Goal: Information Seeking & Learning: Check status

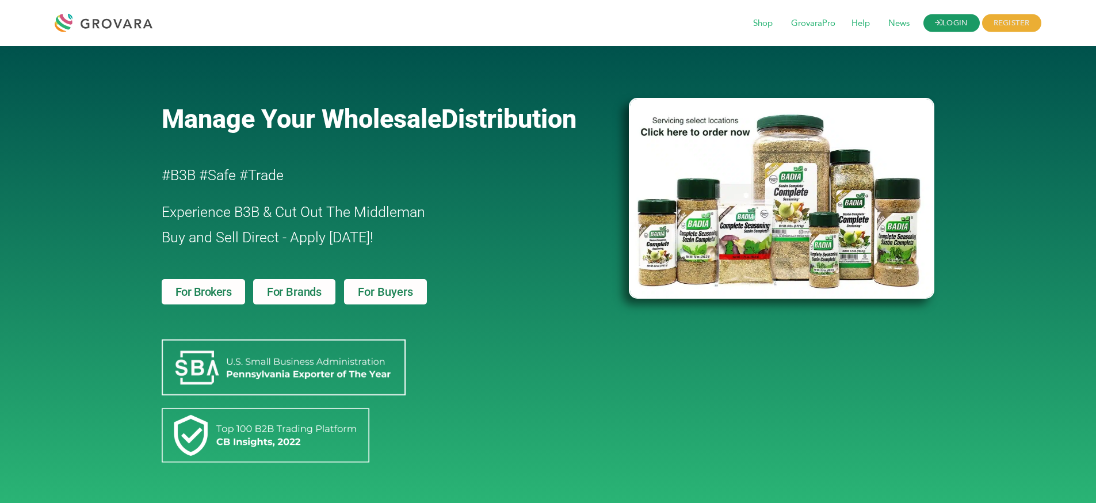
click at [978, 18] on link "LOGIN" at bounding box center [951, 23] width 56 height 18
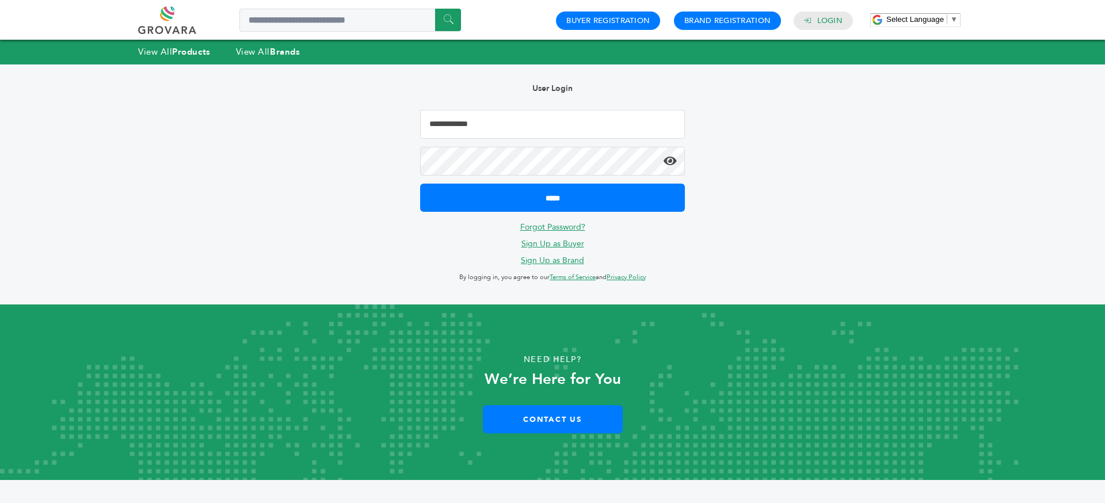
drag, startPoint x: 506, startPoint y: 118, endPoint x: 532, endPoint y: 138, distance: 32.8
click at [506, 118] on input "Email Address" at bounding box center [552, 124] width 265 height 29
type input "**********"
click at [420, 184] on input "*****" at bounding box center [552, 198] width 265 height 28
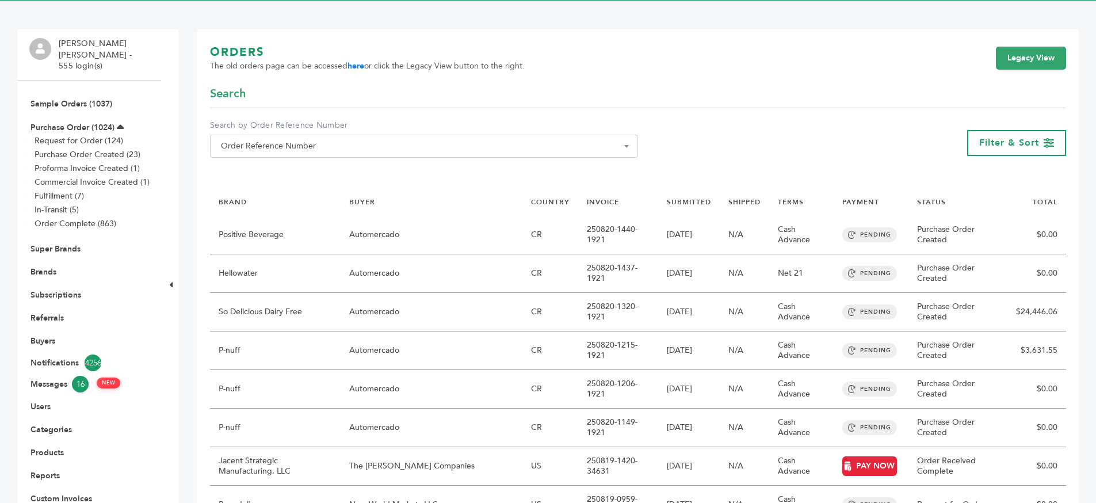
scroll to position [71, 0]
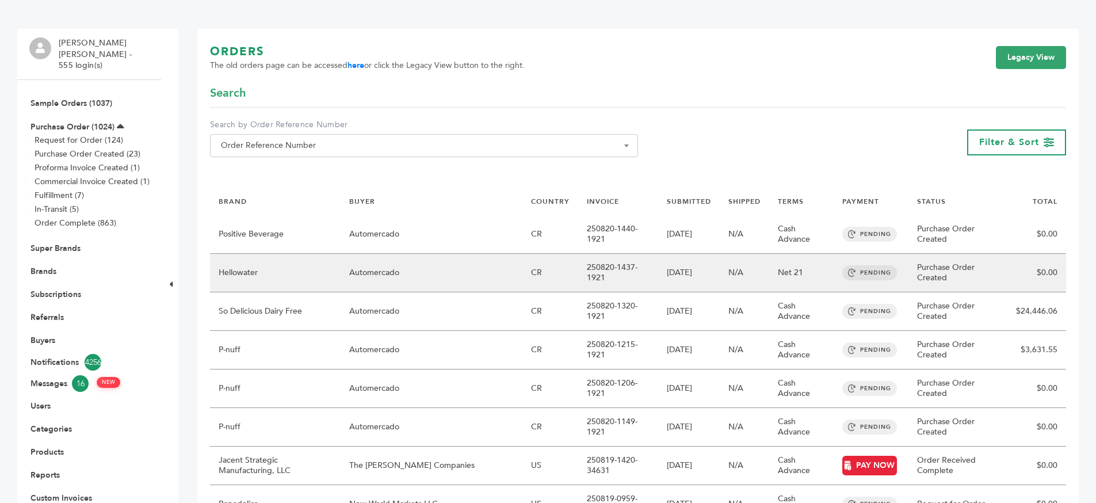
click at [658, 276] on td "[DATE]" at bounding box center [689, 273] width 62 height 39
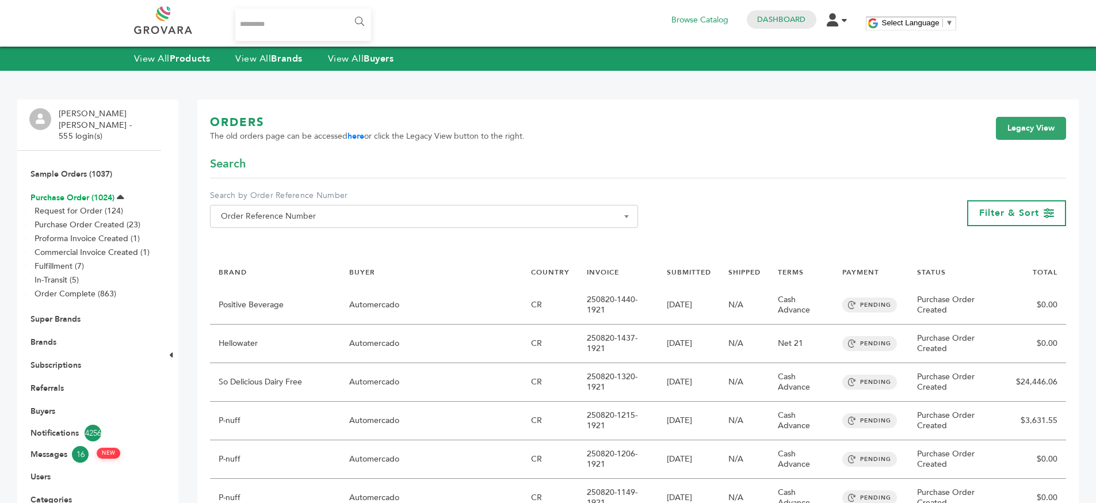
click at [90, 192] on link "Purchase Order (1024)" at bounding box center [72, 197] width 84 height 11
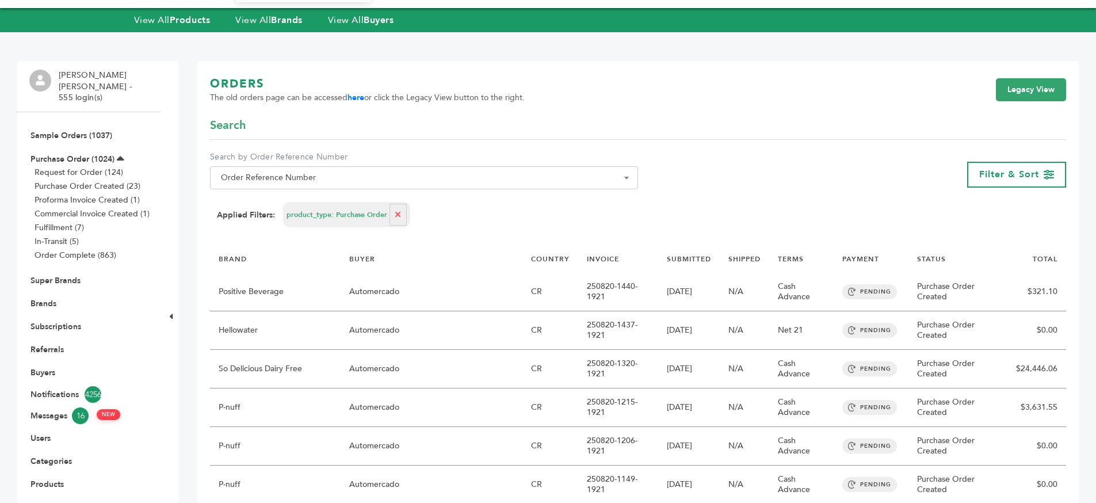
scroll to position [71, 0]
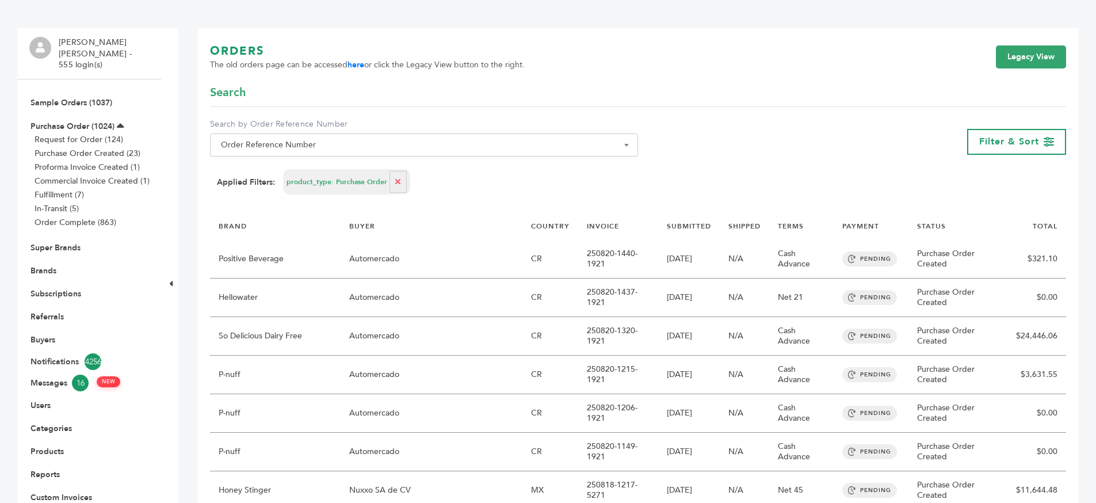
click at [395, 178] on icon "button" at bounding box center [398, 182] width 6 height 8
select select
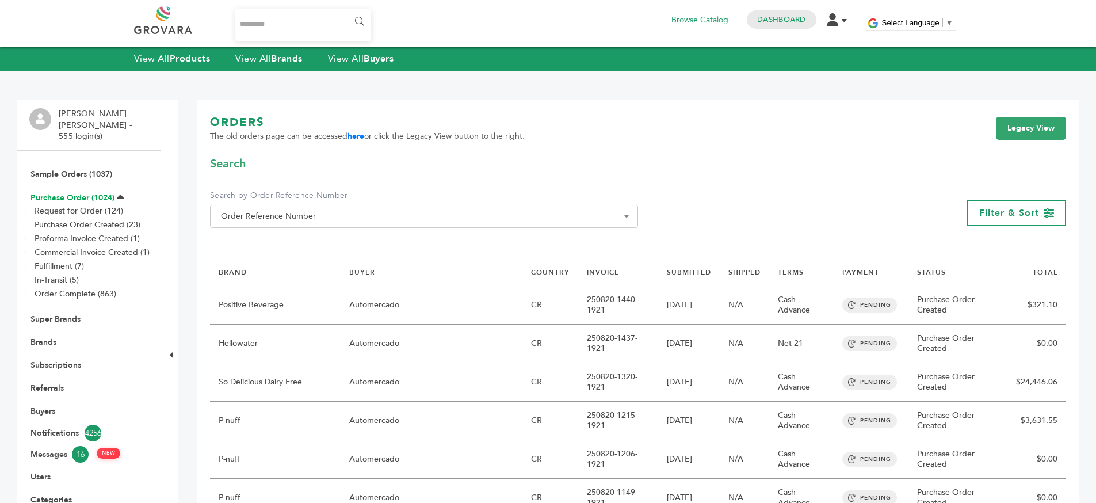
click at [42, 192] on link "Purchase Order (1024)" at bounding box center [72, 197] width 84 height 11
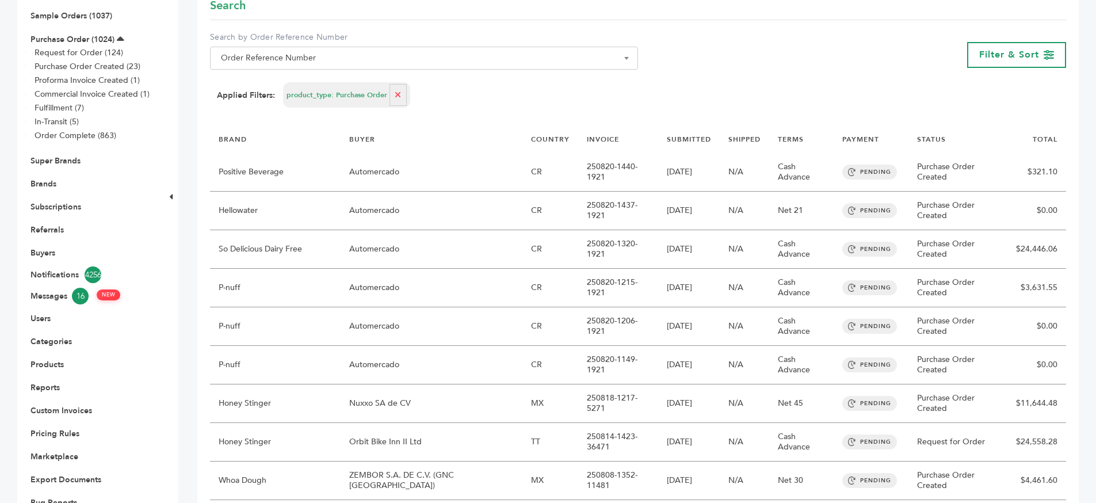
scroll to position [168, 0]
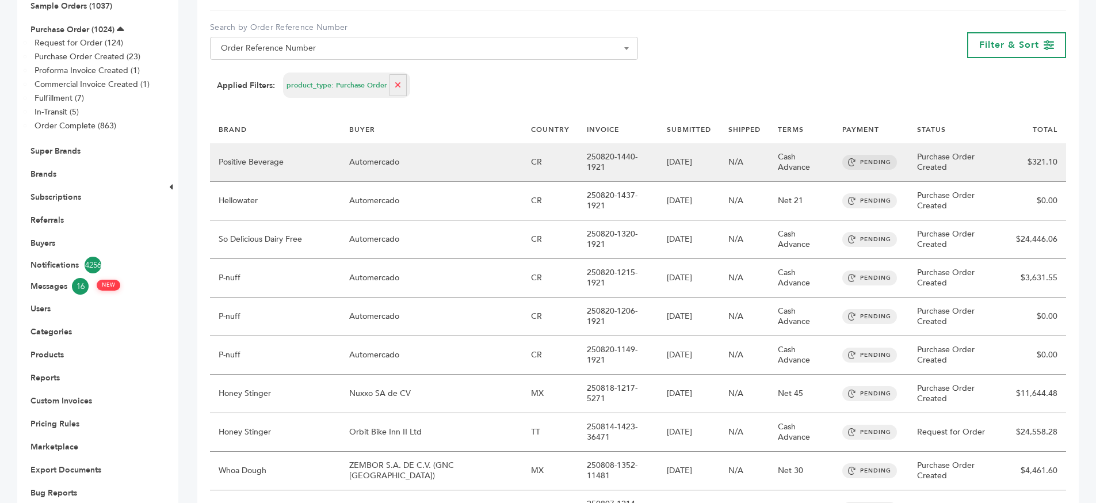
click at [751, 164] on td "N/A" at bounding box center [744, 162] width 49 height 39
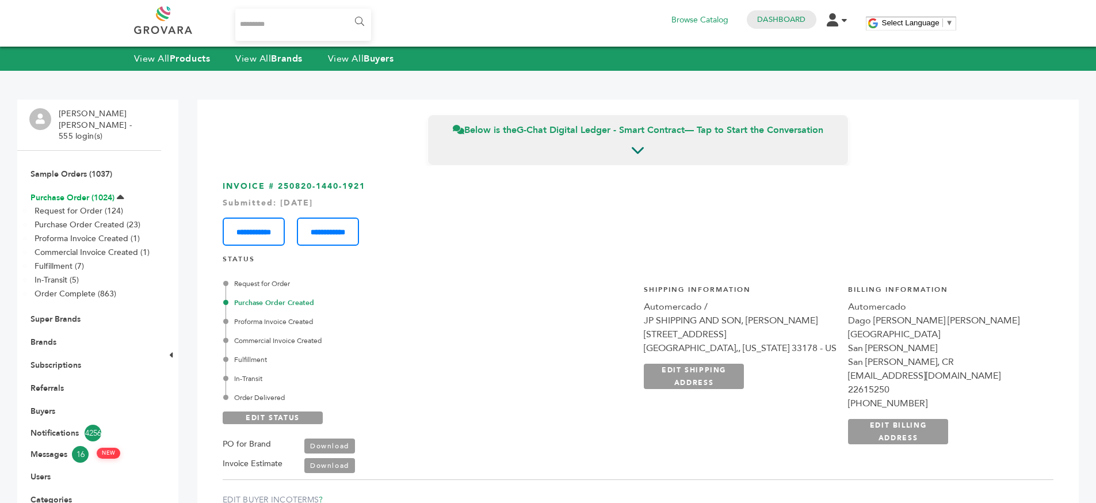
click at [52, 192] on link "Purchase Order (1024)" at bounding box center [72, 197] width 84 height 11
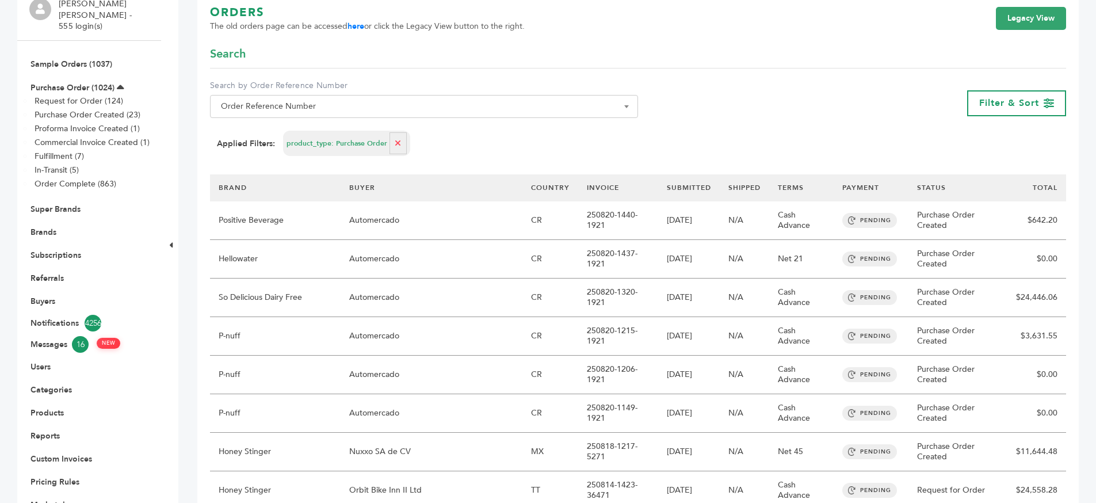
scroll to position [122, 0]
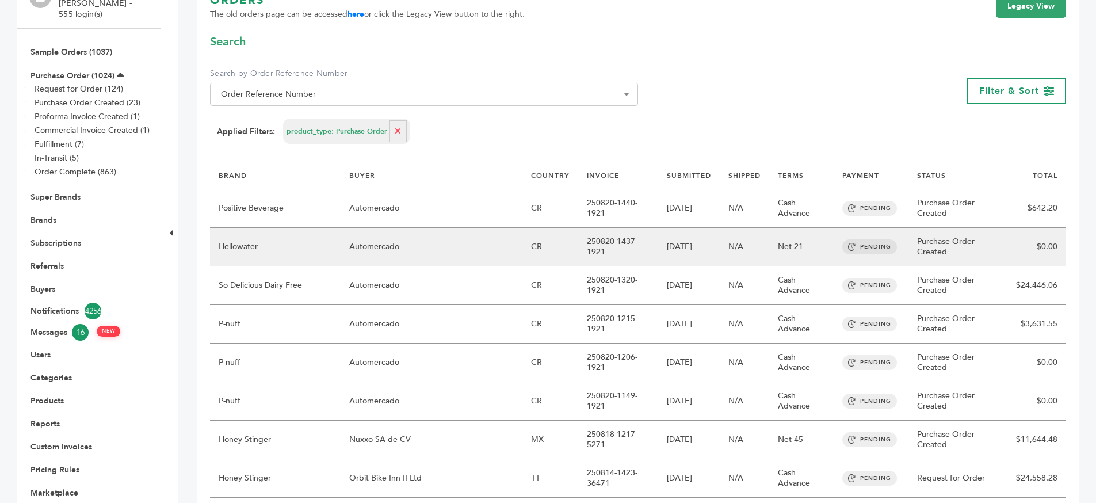
click at [658, 253] on td "[DATE]" at bounding box center [689, 247] width 62 height 39
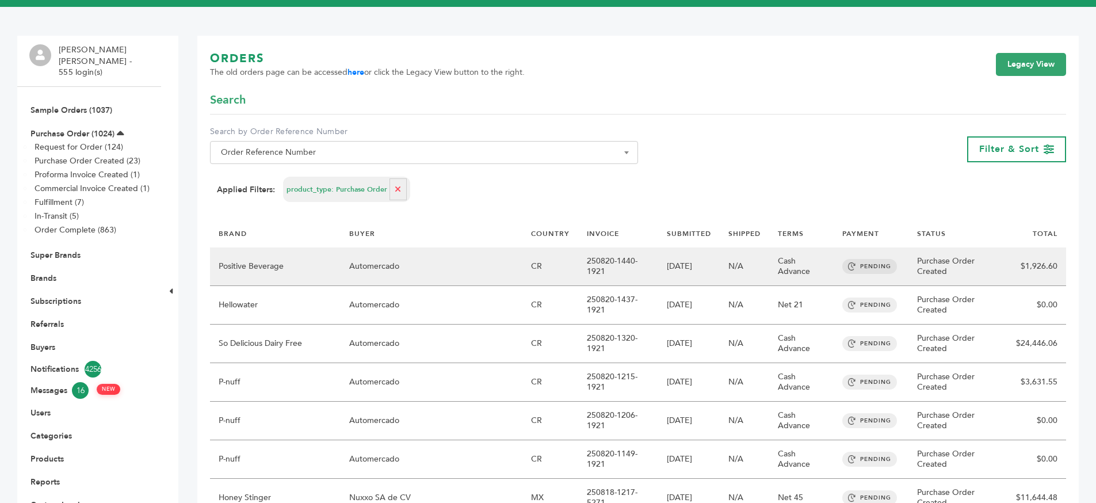
scroll to position [81, 0]
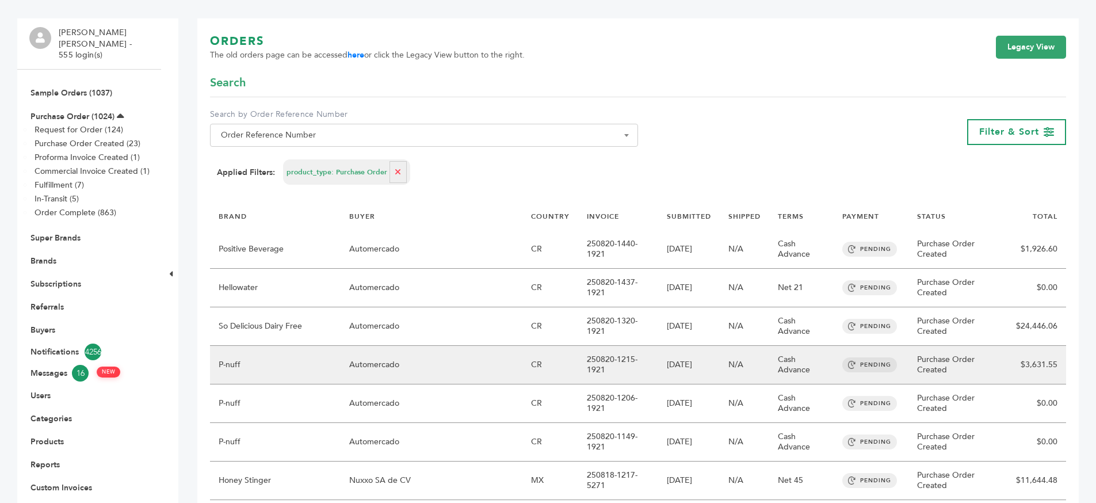
click at [605, 346] on td "250820-1215-1921" at bounding box center [618, 365] width 80 height 39
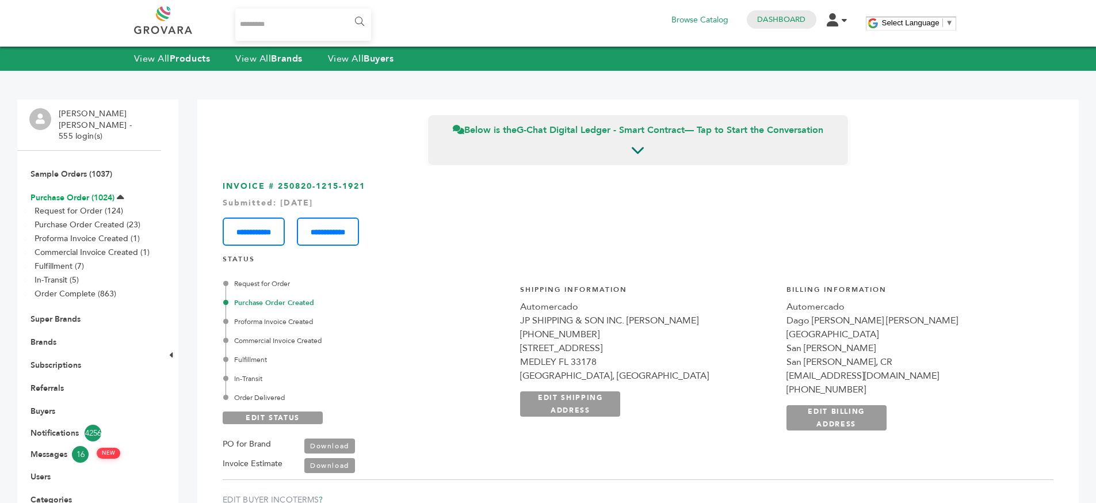
click at [89, 192] on link "Purchase Order (1024)" at bounding box center [72, 197] width 84 height 11
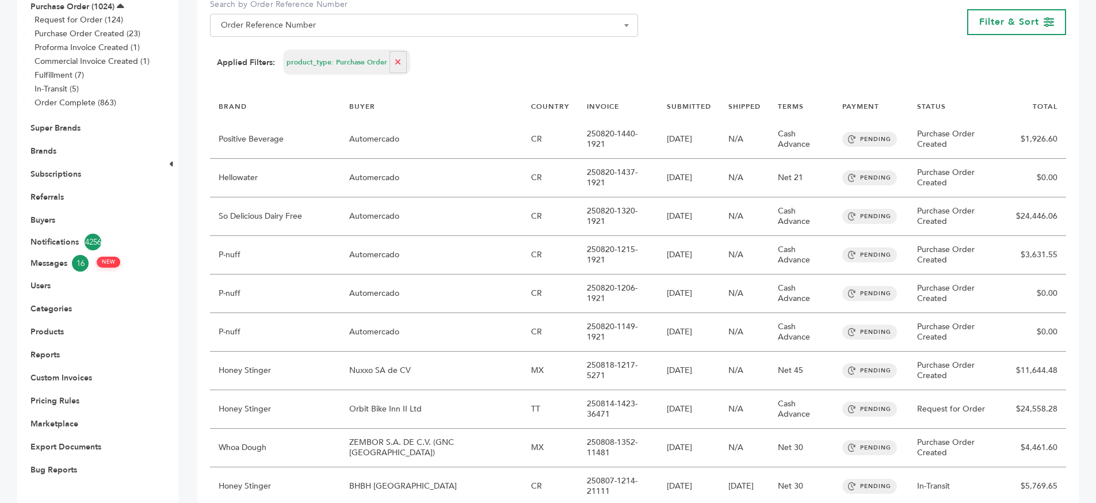
scroll to position [220, 0]
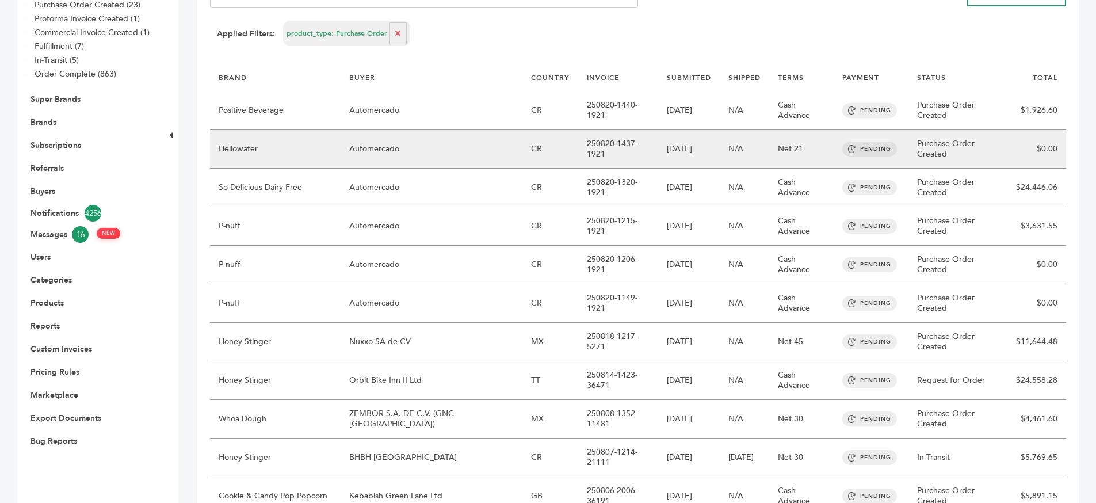
click at [552, 144] on td "CR" at bounding box center [550, 149] width 56 height 39
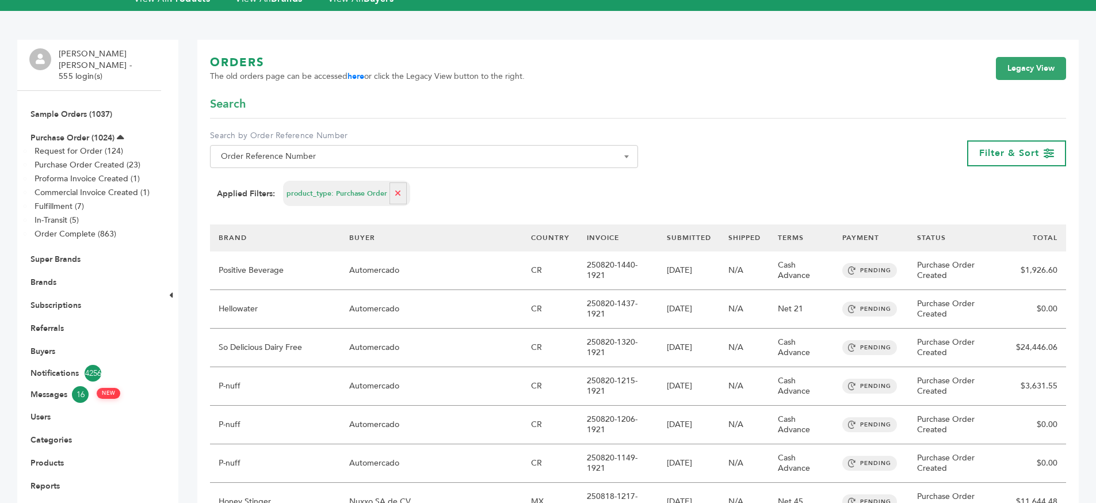
scroll to position [81, 0]
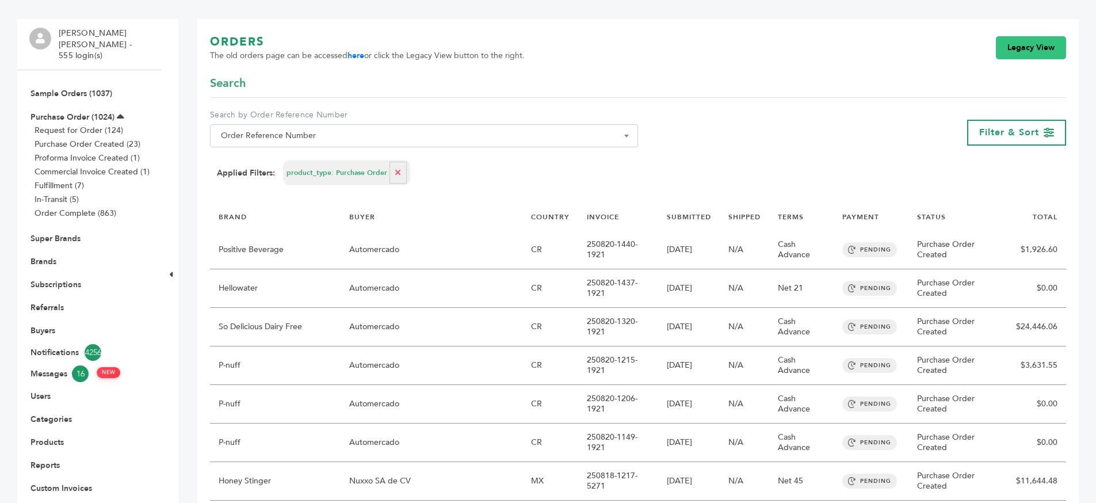
click at [1018, 48] on link "Legacy View" at bounding box center [1031, 47] width 70 height 23
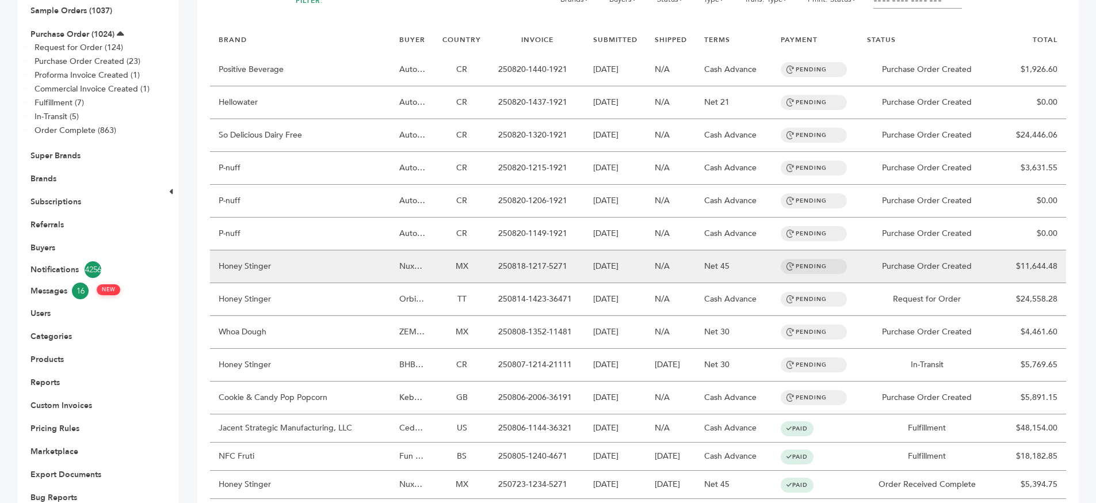
scroll to position [154, 0]
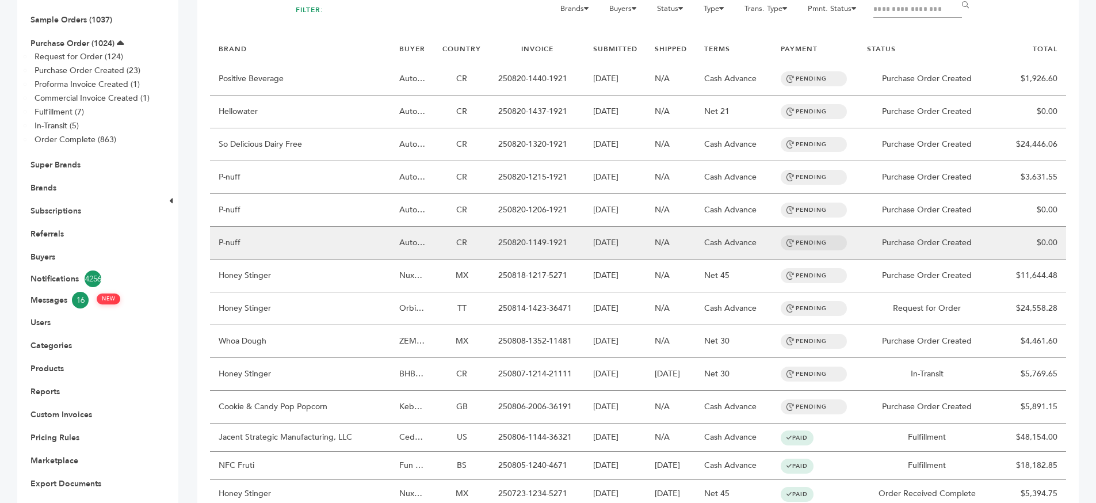
click at [982, 236] on td "Purchase Order Created" at bounding box center [927, 243] width 138 height 33
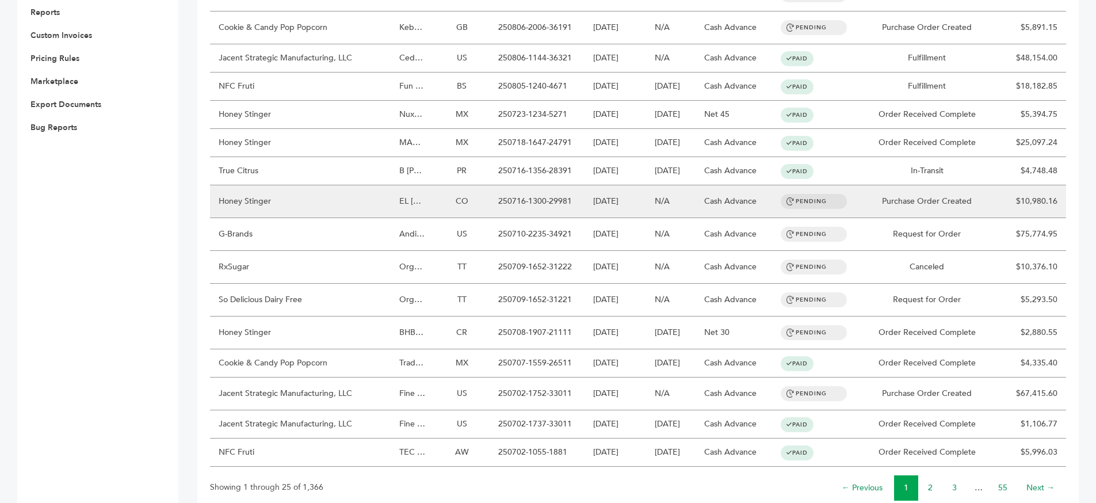
scroll to position [568, 0]
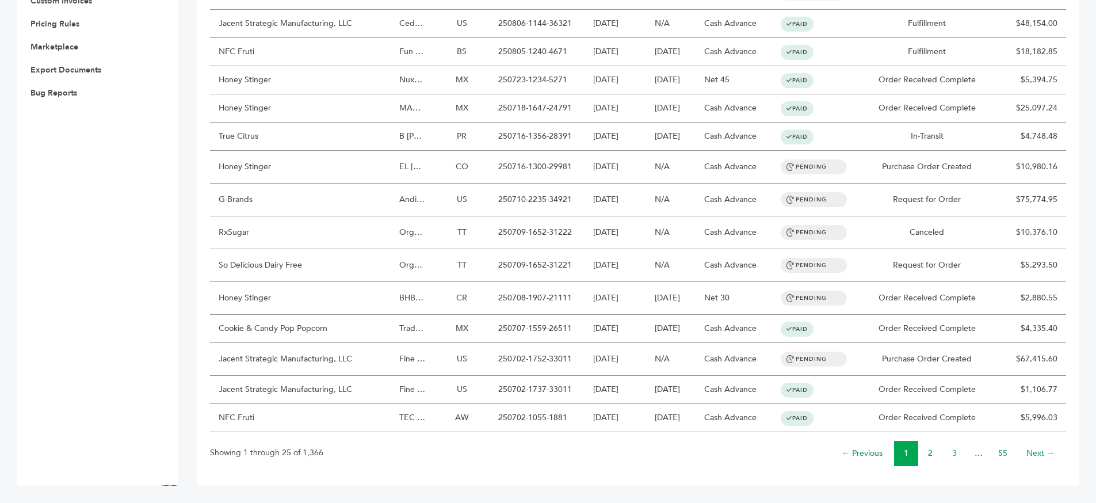
click at [929, 452] on link "2" at bounding box center [930, 453] width 5 height 11
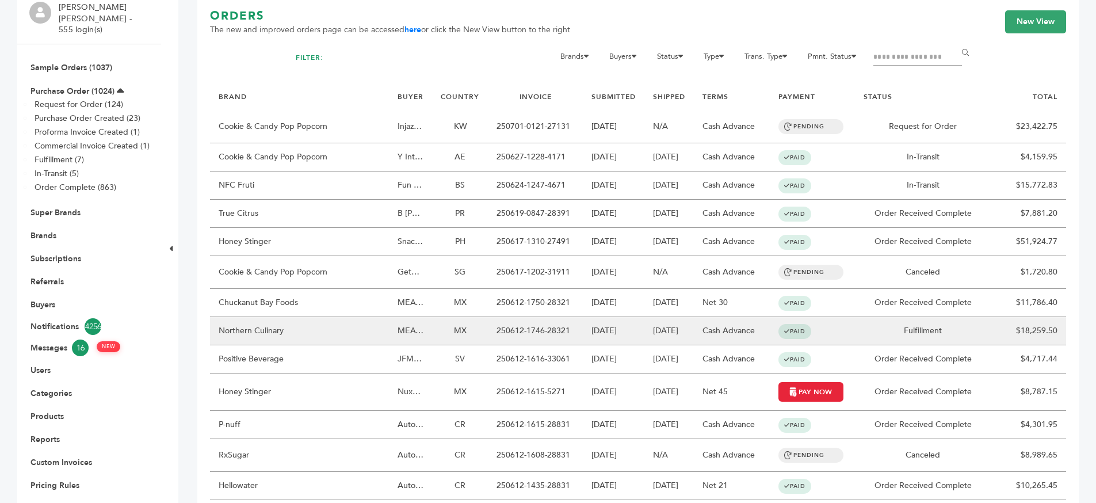
scroll to position [119, 0]
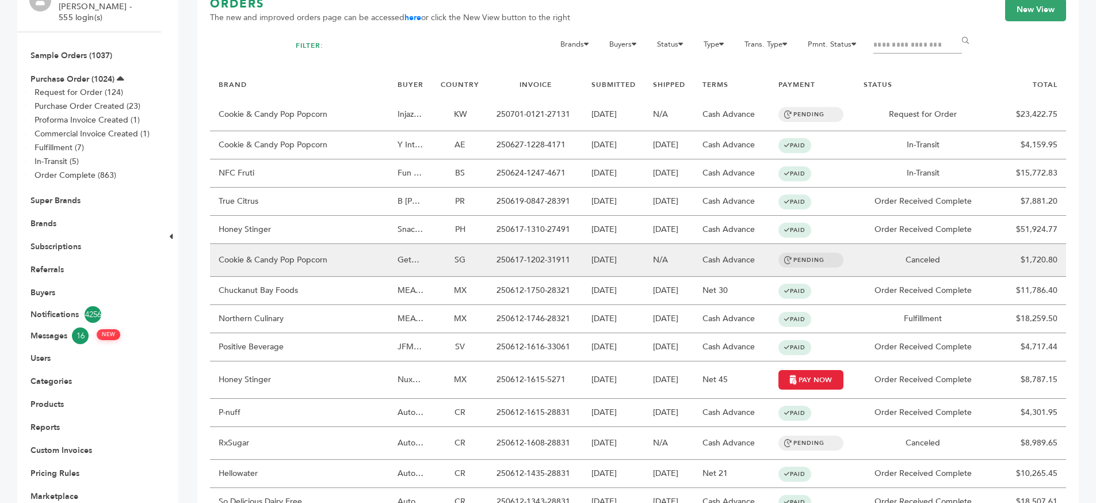
click at [859, 260] on td "Canceled" at bounding box center [923, 260] width 136 height 33
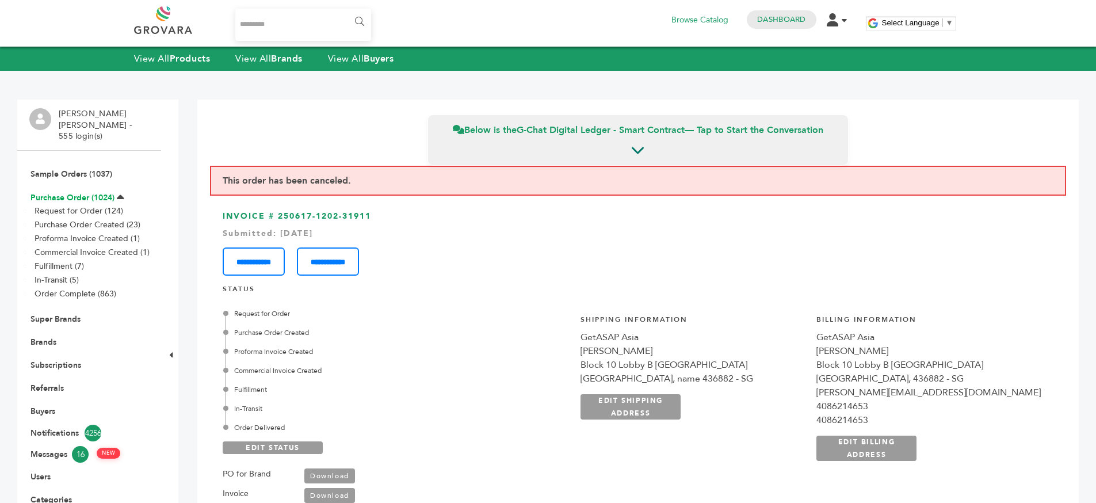
click at [91, 192] on link "Purchase Order (1024)" at bounding box center [72, 197] width 84 height 11
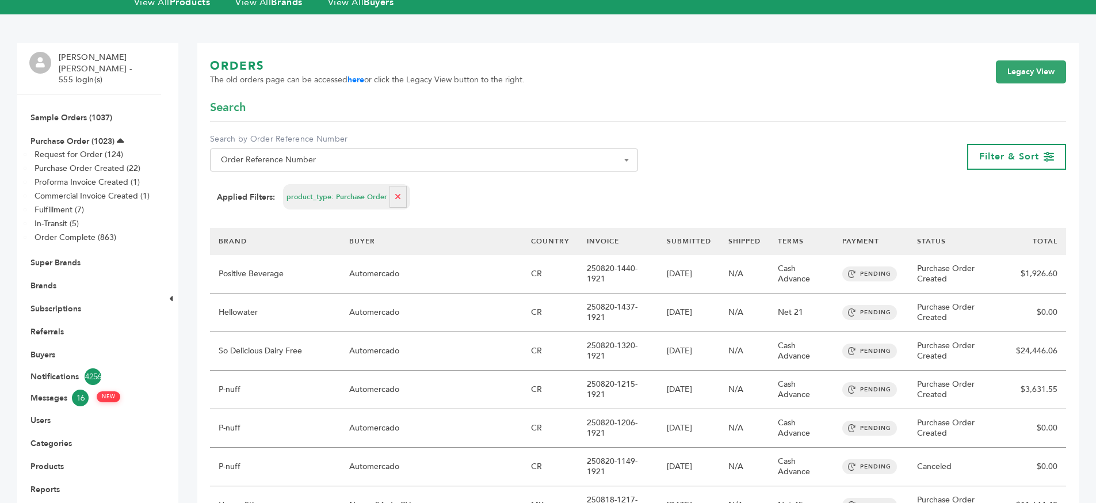
scroll to position [77, 0]
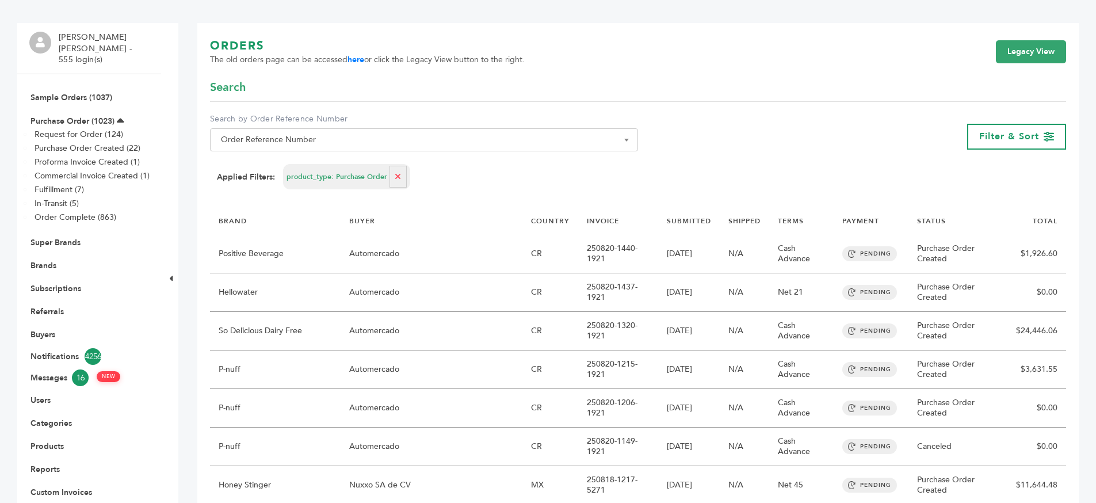
click at [403, 170] on div "product_type: Purchase Order" at bounding box center [346, 176] width 127 height 25
click at [398, 170] on button "button" at bounding box center [398, 177] width 17 height 22
select select
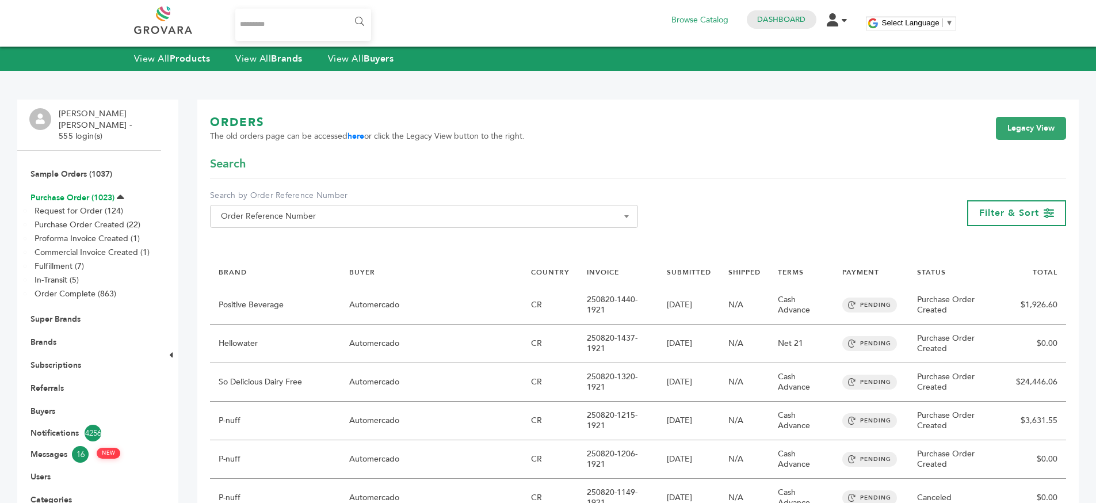
click at [82, 192] on link "Purchase Order (1023)" at bounding box center [72, 197] width 84 height 11
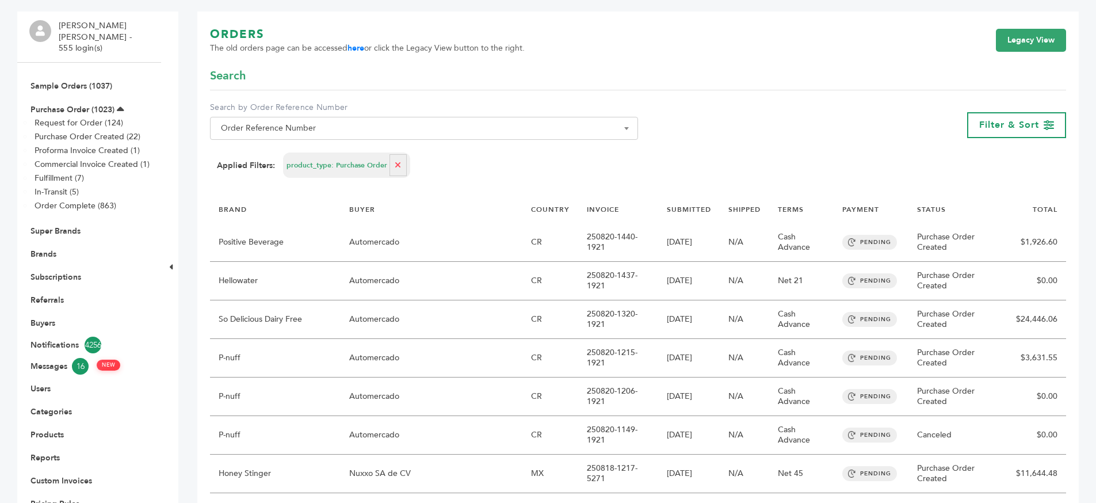
scroll to position [119, 0]
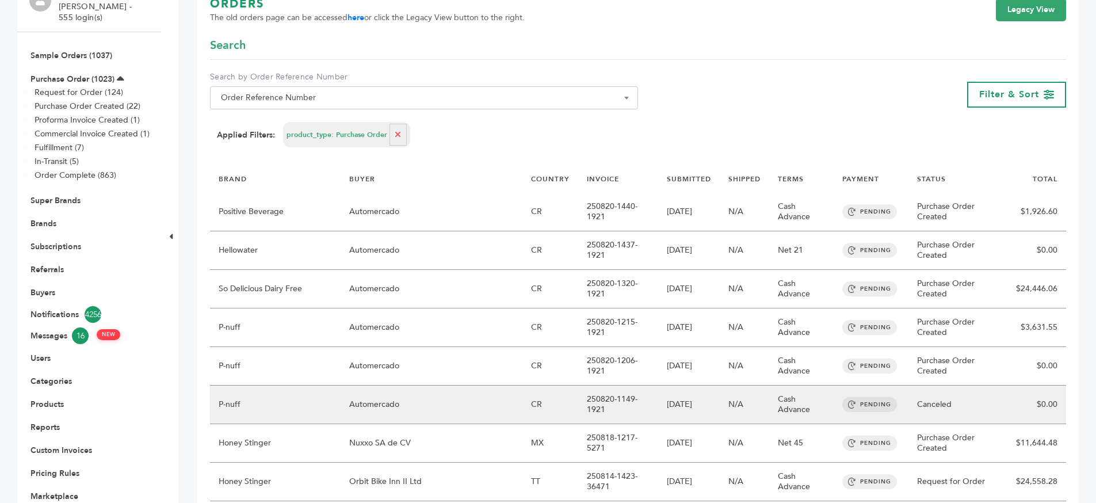
click at [898, 388] on td "PENDING" at bounding box center [871, 404] width 75 height 39
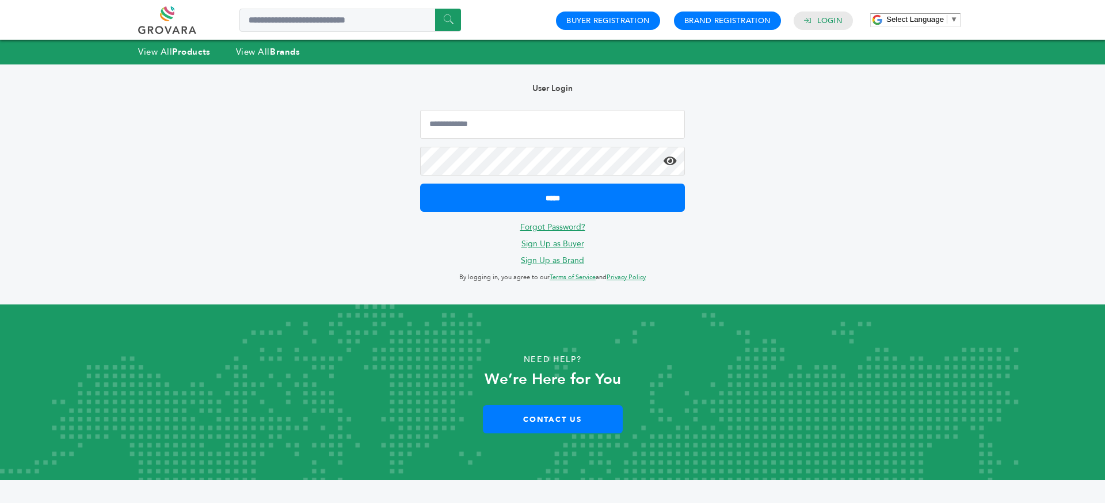
click at [506, 139] on form "*****" at bounding box center [552, 161] width 265 height 102
click at [502, 121] on input "Email Address" at bounding box center [552, 124] width 265 height 29
type input "**********"
click at [420, 184] on input "*****" at bounding box center [552, 198] width 265 height 28
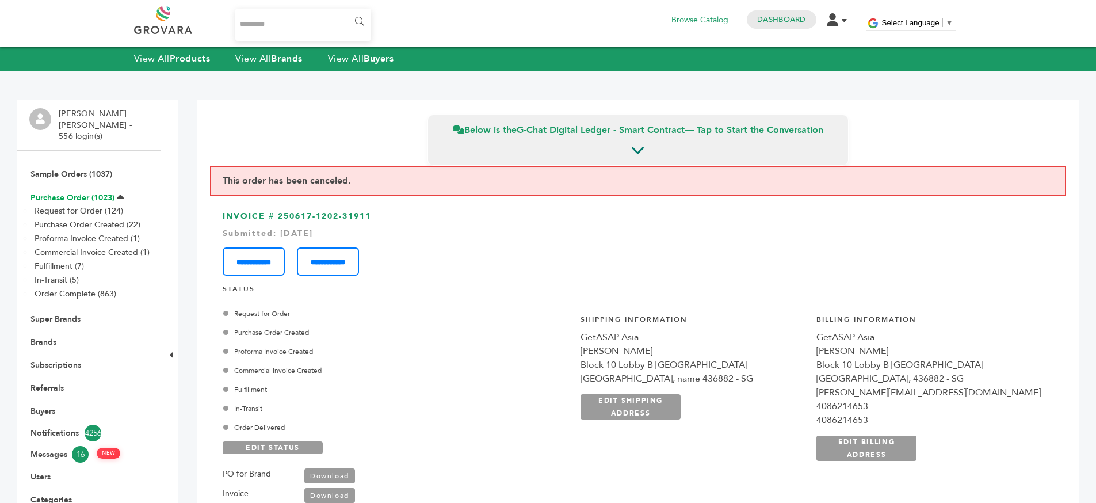
click at [70, 192] on link "Purchase Order (1023)" at bounding box center [72, 197] width 84 height 11
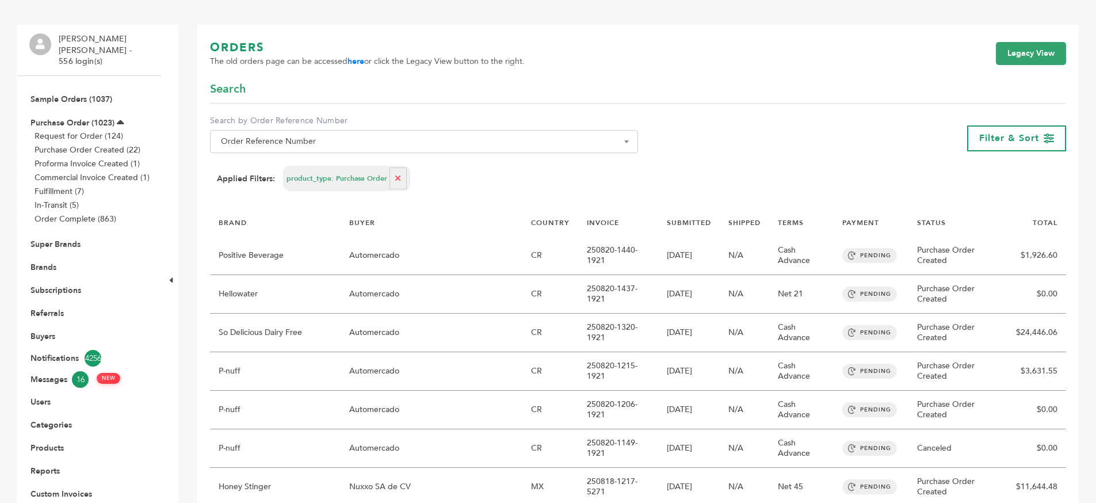
scroll to position [98, 0]
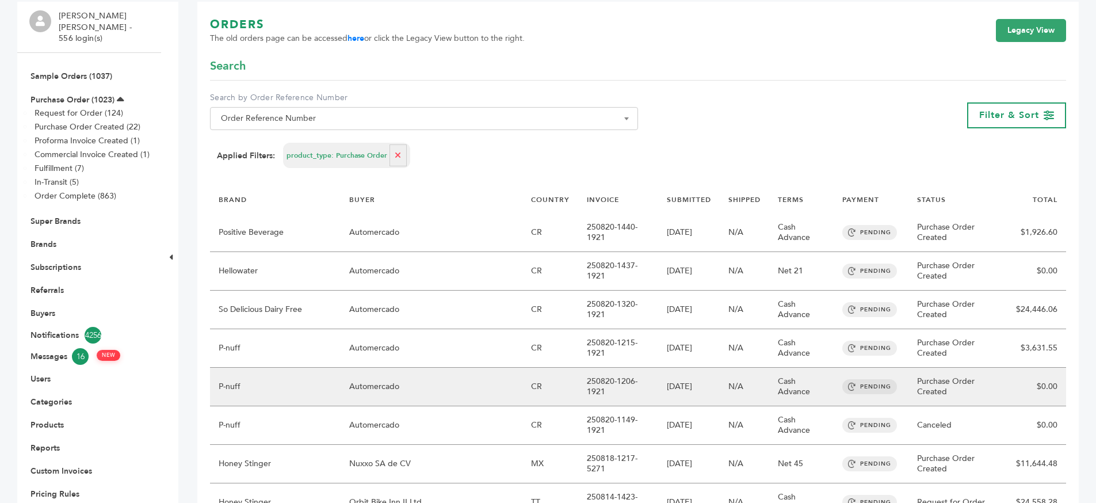
click at [909, 373] on td "Purchase Order Created" at bounding box center [958, 387] width 99 height 39
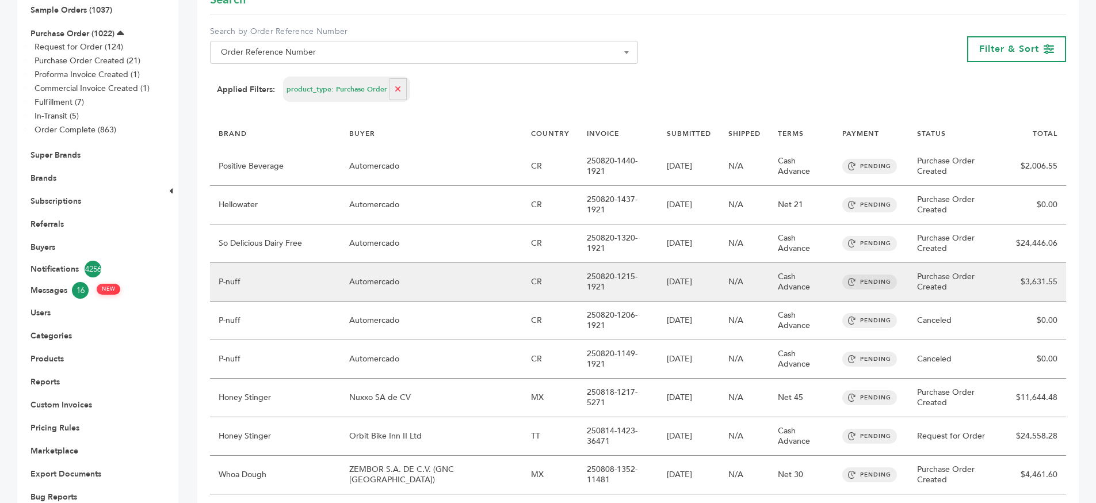
scroll to position [165, 0]
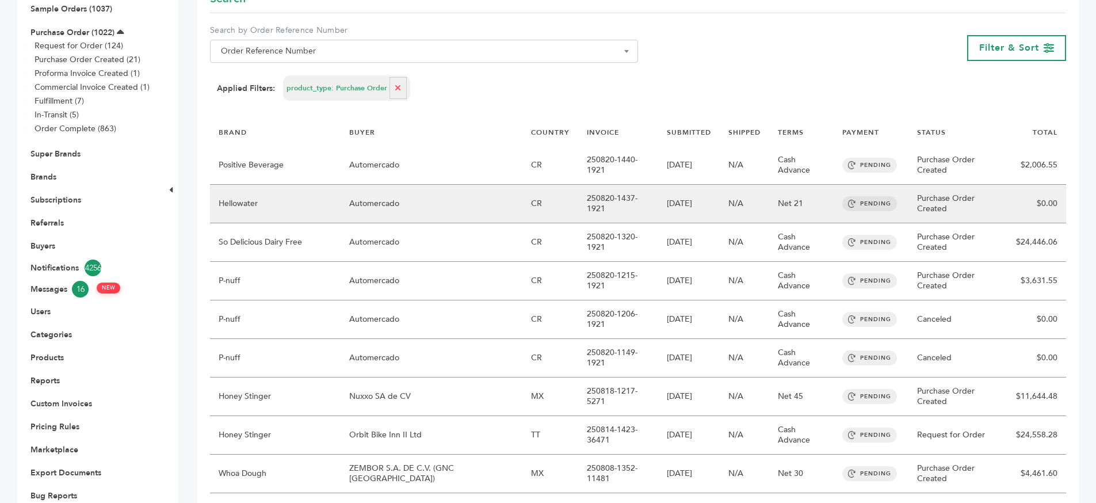
click at [631, 215] on td "250820-1437-1921" at bounding box center [618, 204] width 80 height 39
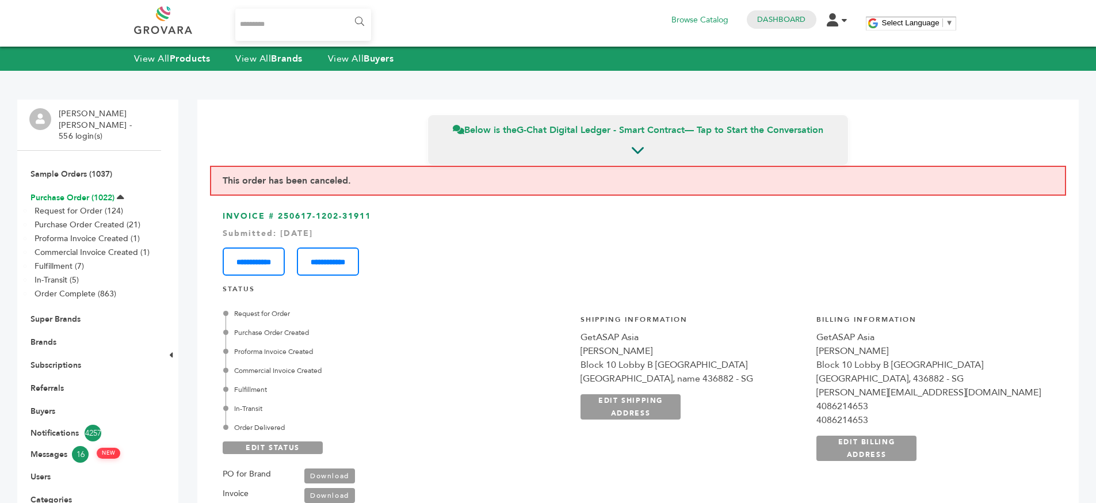
click at [83, 192] on link "Purchase Order (1022)" at bounding box center [72, 197] width 84 height 11
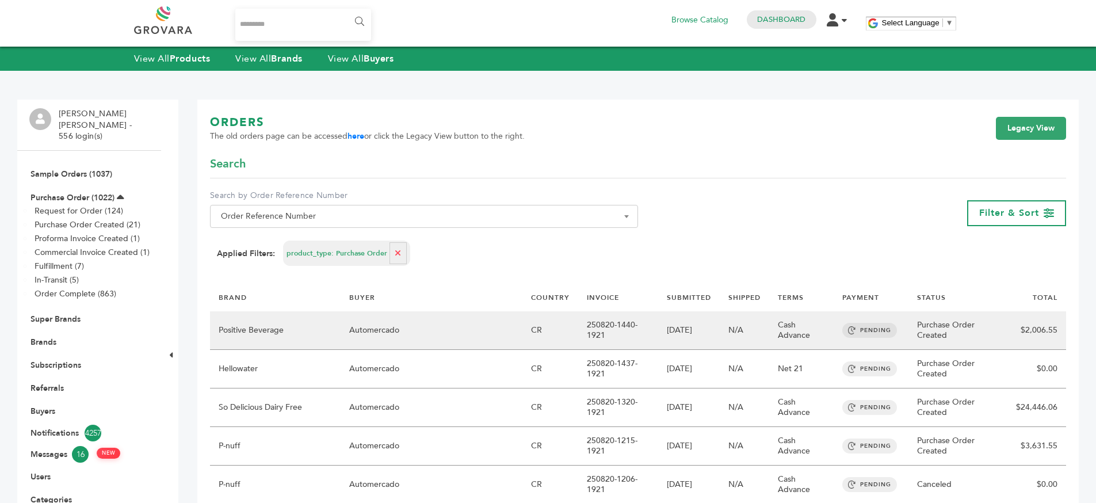
drag, startPoint x: 608, startPoint y: 331, endPoint x: 612, endPoint y: 337, distance: 7.0
click at [612, 336] on td "250820-1440-1921" at bounding box center [618, 330] width 80 height 39
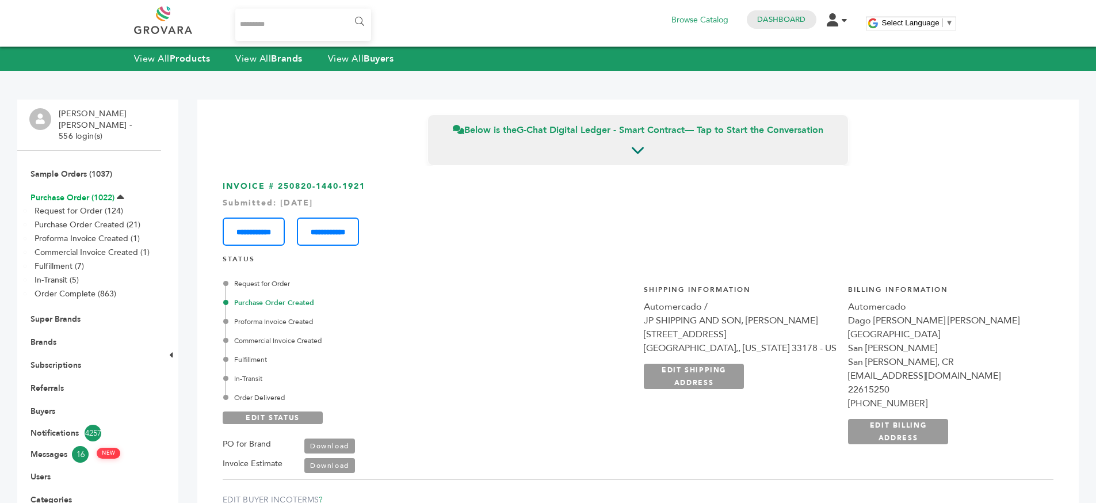
click at [101, 192] on link "Purchase Order (1022)" at bounding box center [72, 197] width 84 height 11
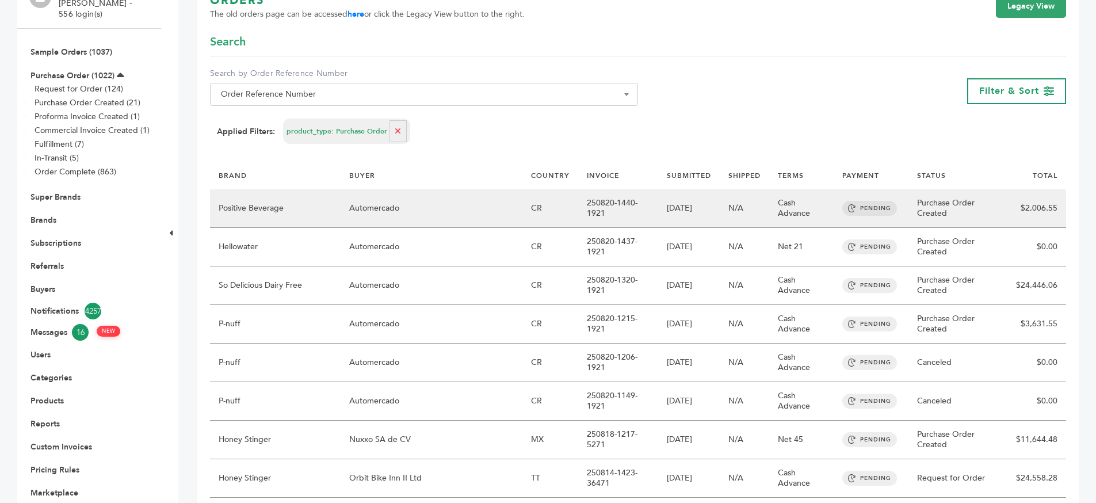
scroll to position [101, 0]
